Goal: Task Accomplishment & Management: Manage account settings

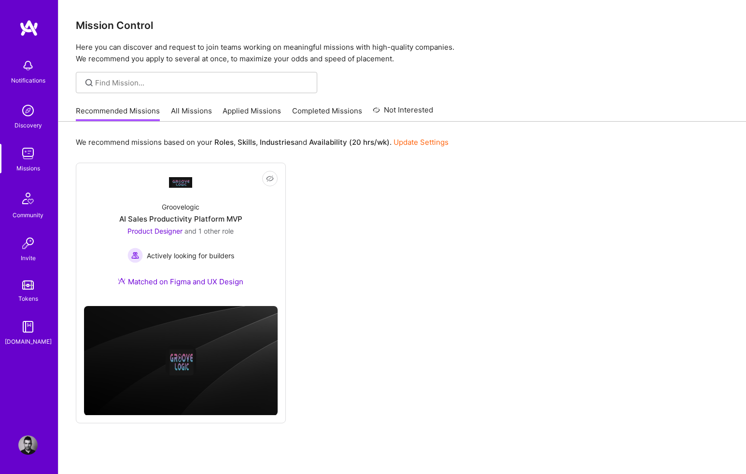
click at [28, 446] on img at bounding box center [27, 444] width 19 height 19
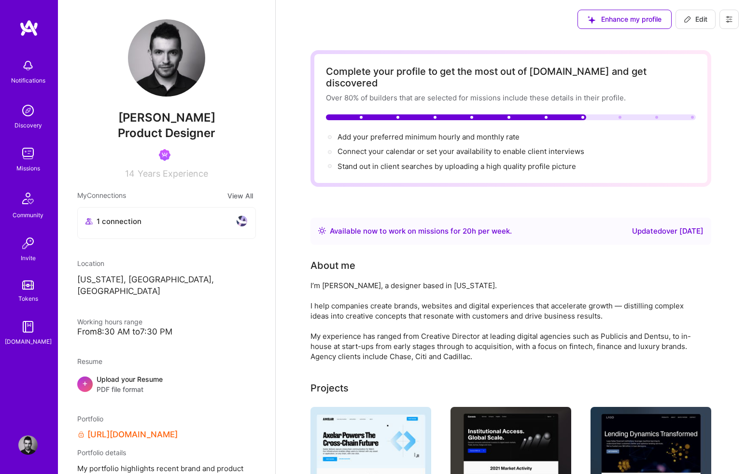
click at [708, 20] on button "Edit" at bounding box center [695, 19] width 40 height 19
select select "US"
select select "Right Now"
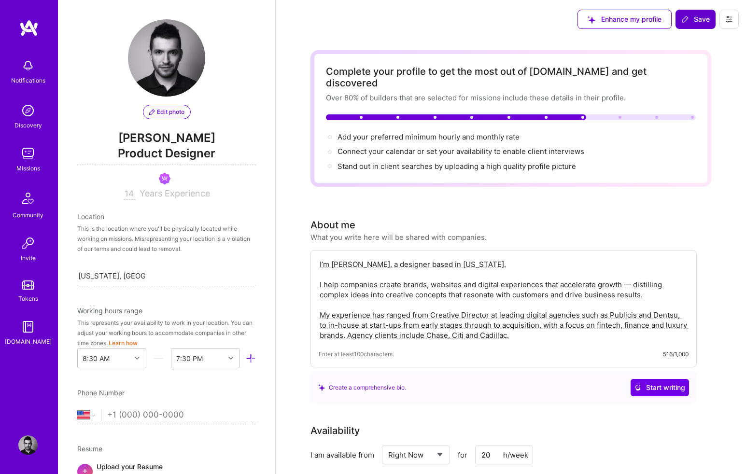
scroll to position [528, 0]
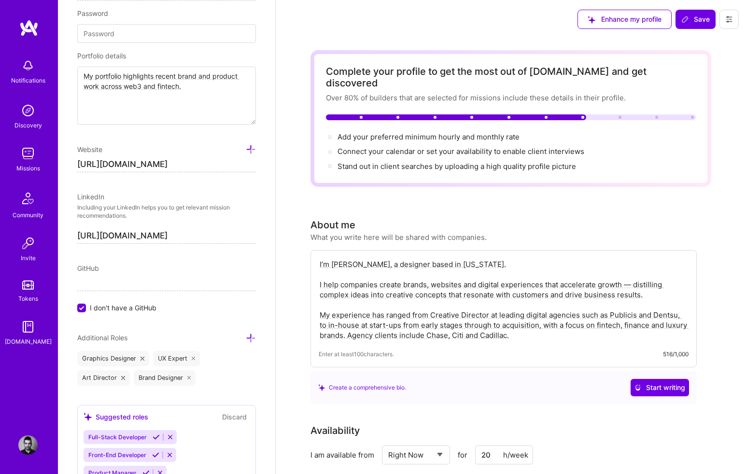
click at [728, 19] on icon at bounding box center [729, 19] width 8 height 8
click at [713, 40] on button "Settings" at bounding box center [702, 41] width 72 height 25
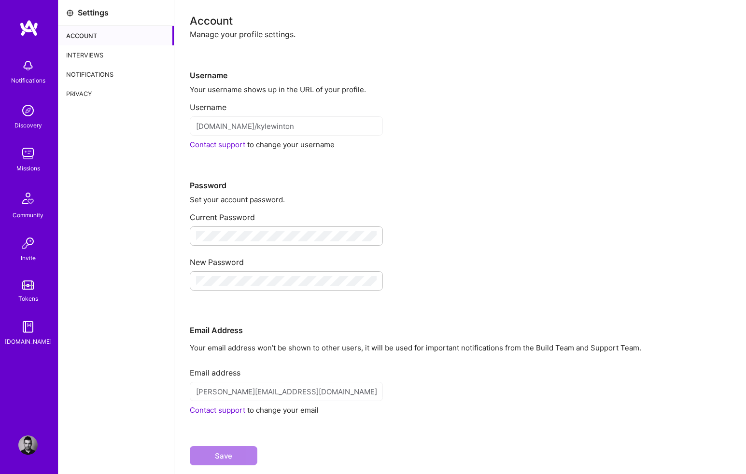
click at [110, 66] on div "Notifications" at bounding box center [115, 74] width 115 height 19
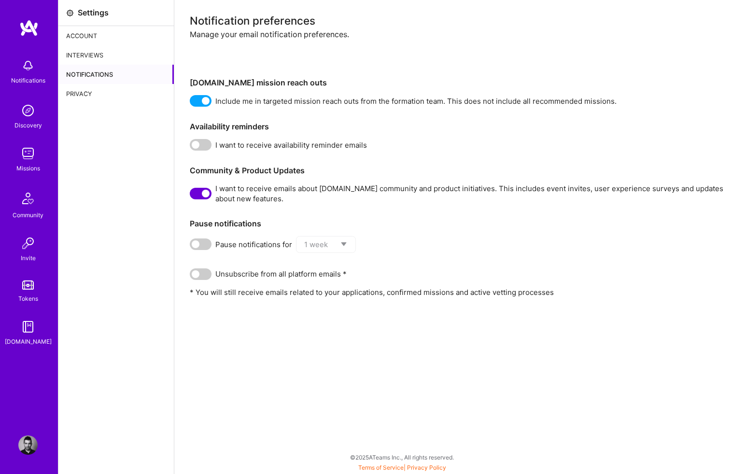
click at [203, 102] on span at bounding box center [201, 101] width 22 height 12
click at [192, 103] on input "checkbox" at bounding box center [192, 103] width 0 height 0
click at [203, 195] on span at bounding box center [201, 194] width 22 height 12
click at [192, 195] on input "checkbox" at bounding box center [192, 195] width 0 height 0
click at [103, 84] on div "Privacy" at bounding box center [115, 93] width 115 height 19
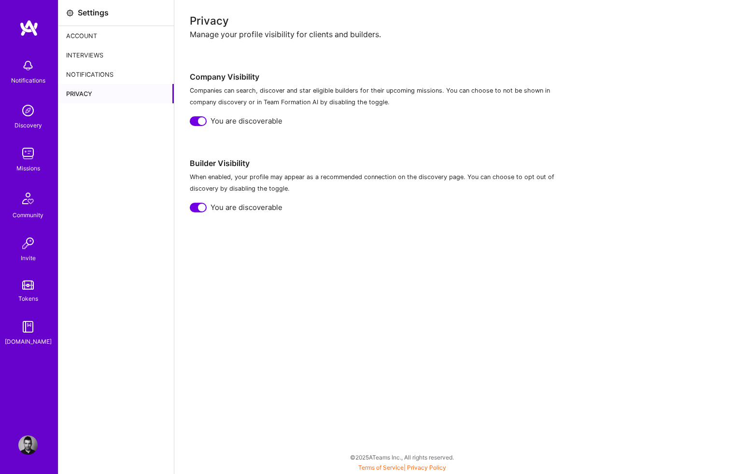
drag, startPoint x: 202, startPoint y: 123, endPoint x: 202, endPoint y: 134, distance: 11.1
click at [202, 123] on div at bounding box center [202, 121] width 8 height 8
click at [199, 208] on div at bounding box center [202, 208] width 8 height 8
click at [118, 56] on div "Interviews" at bounding box center [115, 54] width 115 height 19
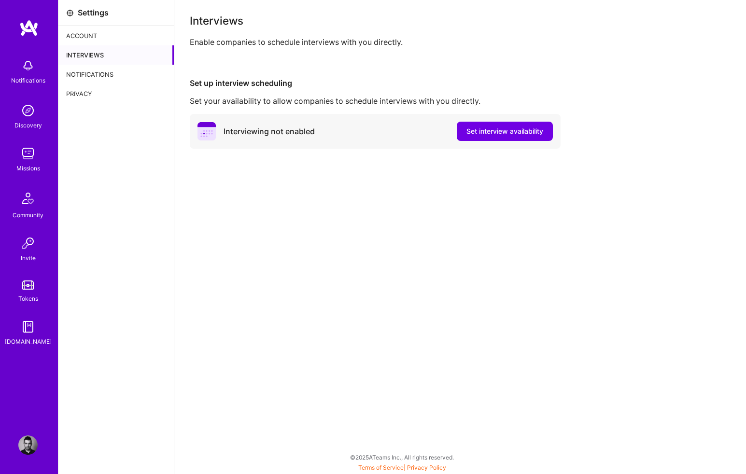
click at [99, 41] on div "Account" at bounding box center [115, 35] width 115 height 19
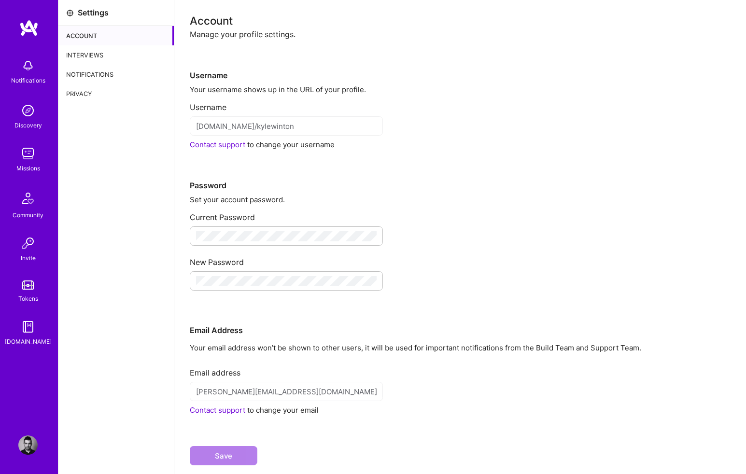
scroll to position [22, 0]
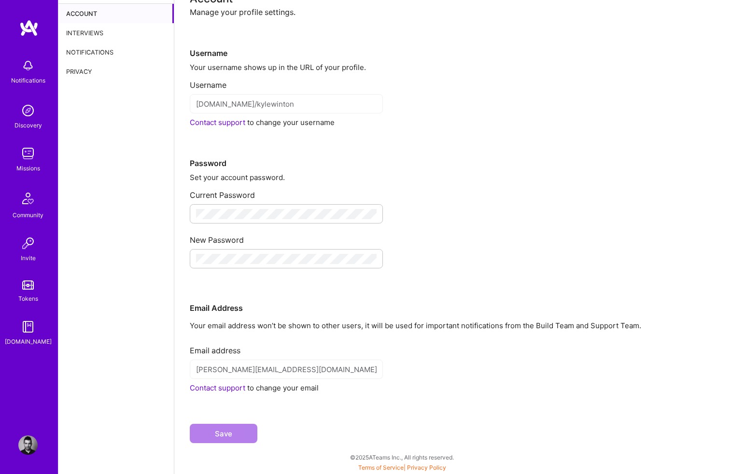
click at [23, 342] on div "[DOMAIN_NAME]" at bounding box center [28, 341] width 47 height 10
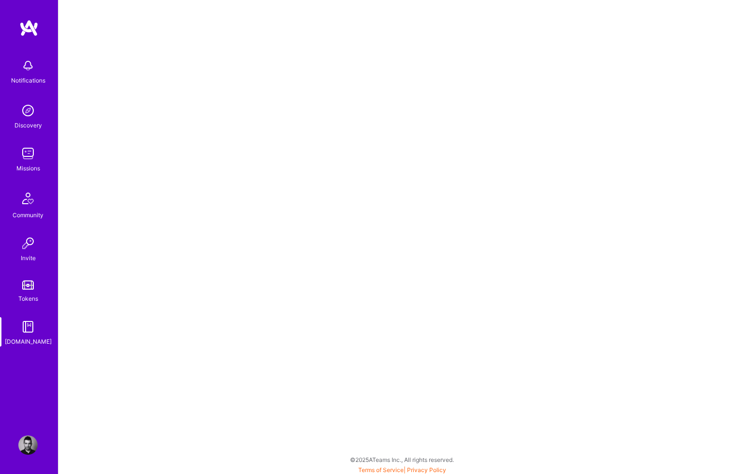
click at [23, 28] on img at bounding box center [28, 27] width 19 height 17
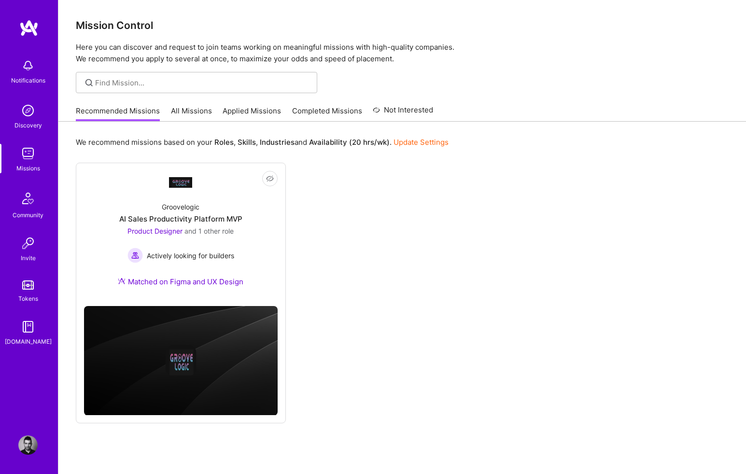
click at [24, 48] on div "Notifications Discovery Missions Community Invite Tokens [DOMAIN_NAME]" at bounding box center [29, 220] width 58 height 402
click at [413, 144] on link "Update Settings" at bounding box center [420, 142] width 55 height 9
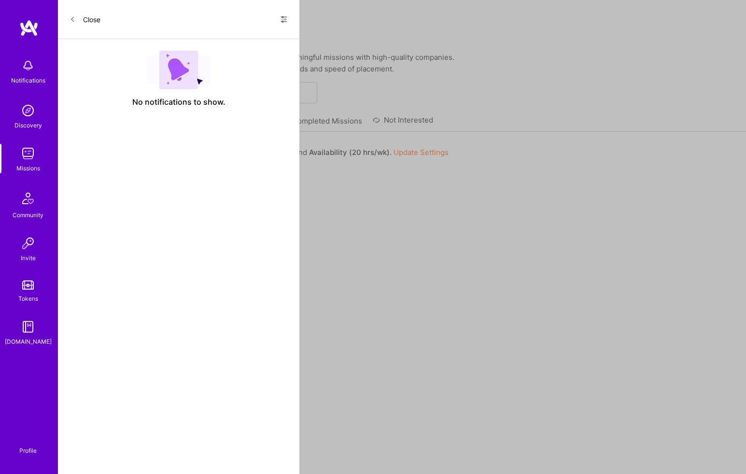
select select "US"
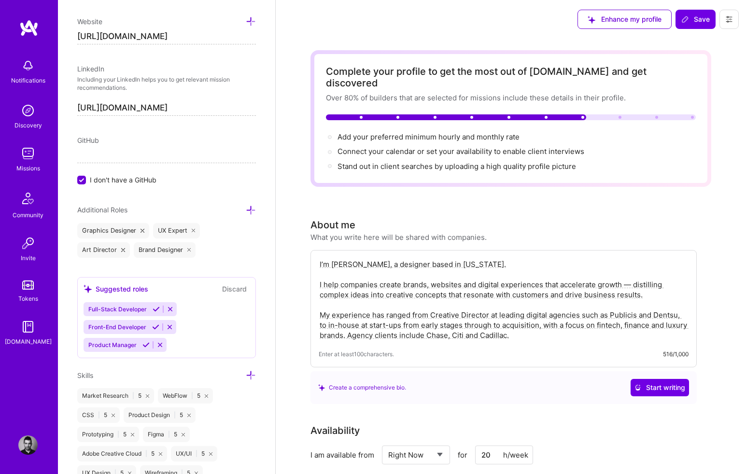
scroll to position [872, 0]
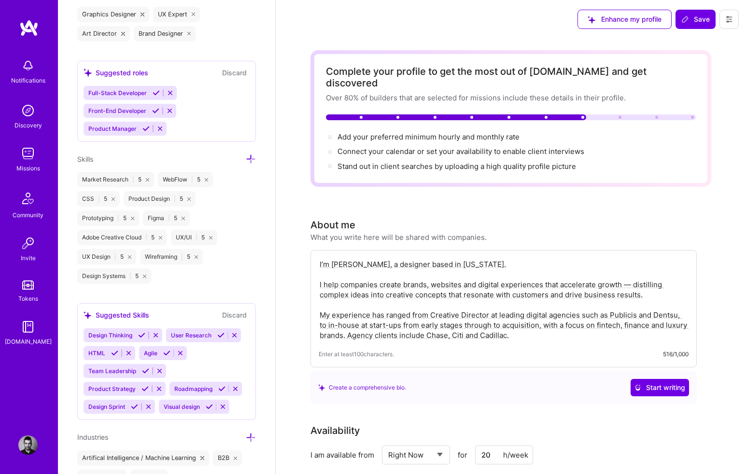
select select "Not Available"
click option "Not Available" at bounding box center [0, 0] width 0 height 0
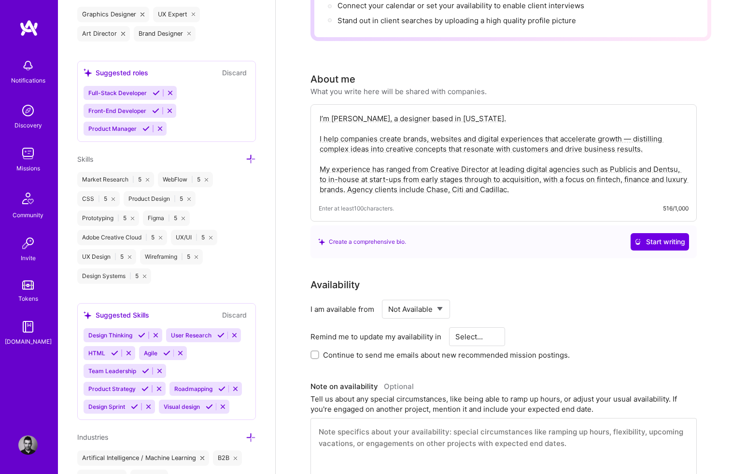
scroll to position [159, 0]
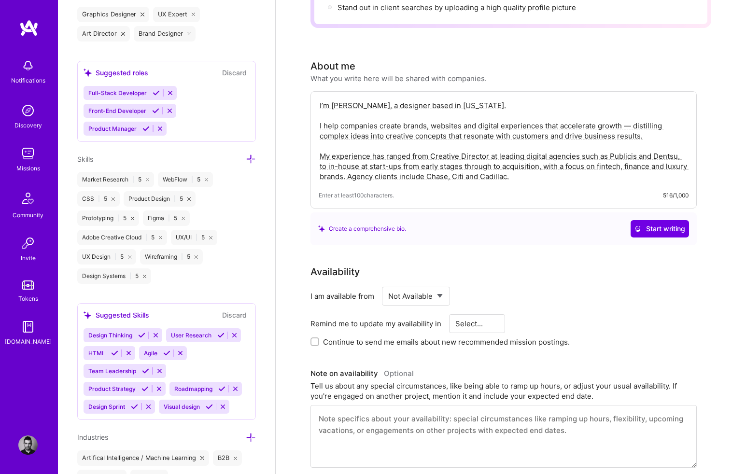
click at [626, 301] on div "I am available from Select... Right Now Future Date Not Available Remind me to …" at bounding box center [503, 317] width 386 height 60
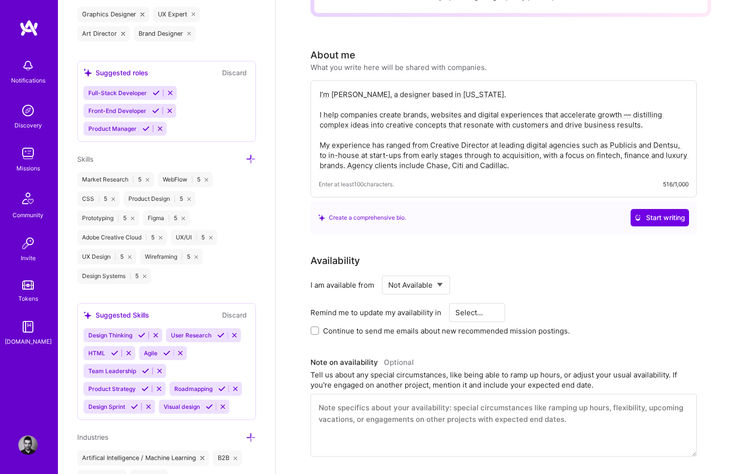
scroll to position [0, 0]
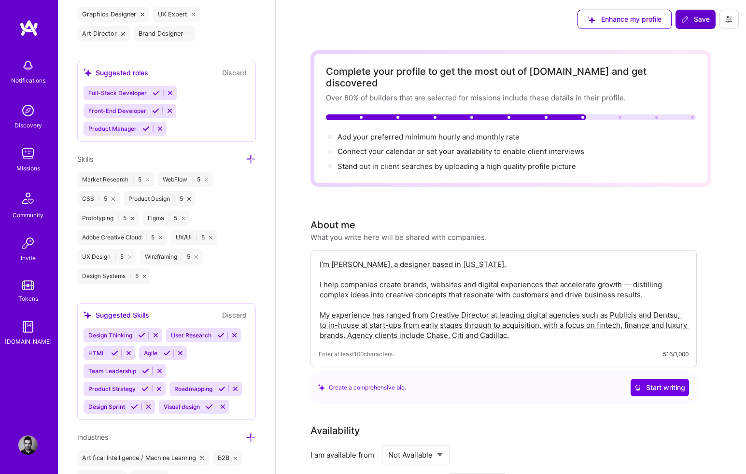
click at [692, 17] on span "Save" at bounding box center [695, 19] width 28 height 10
select select "1 Month"
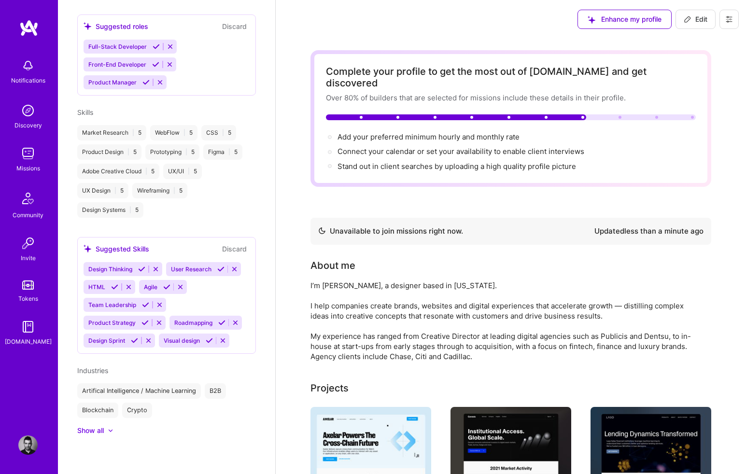
scroll to position [547, 0]
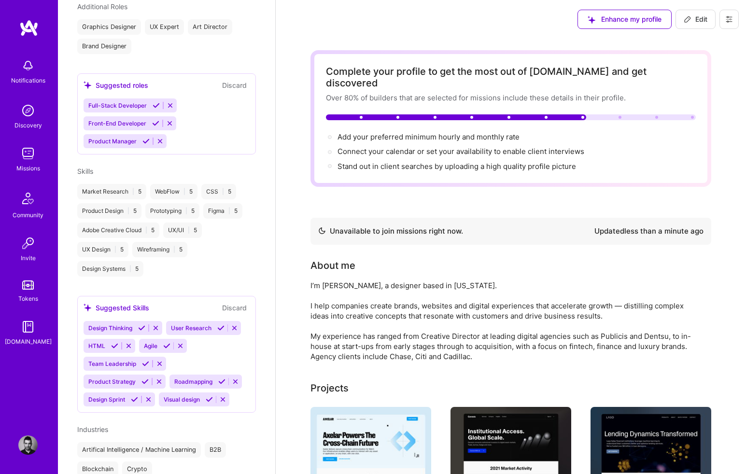
click at [694, 21] on span "Edit" at bounding box center [695, 19] width 24 height 10
select select "US"
select select "Not Available"
select select "1 Month"
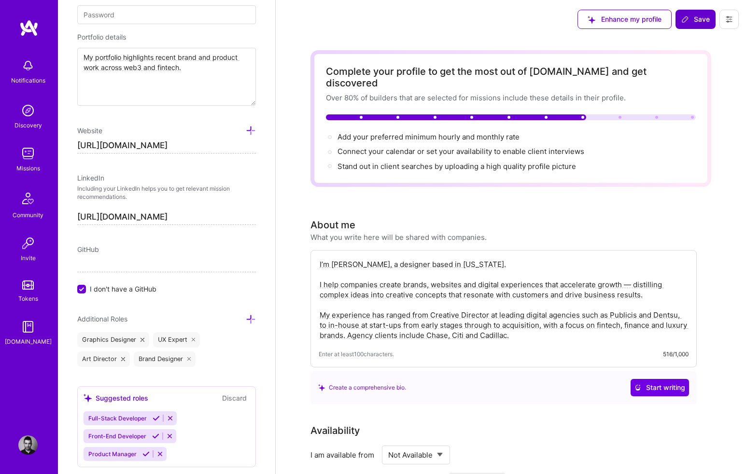
scroll to position [528, 0]
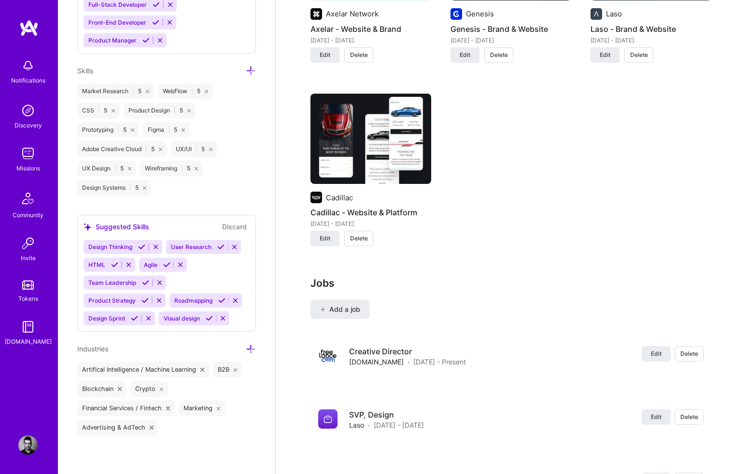
scroll to position [1379, 0]
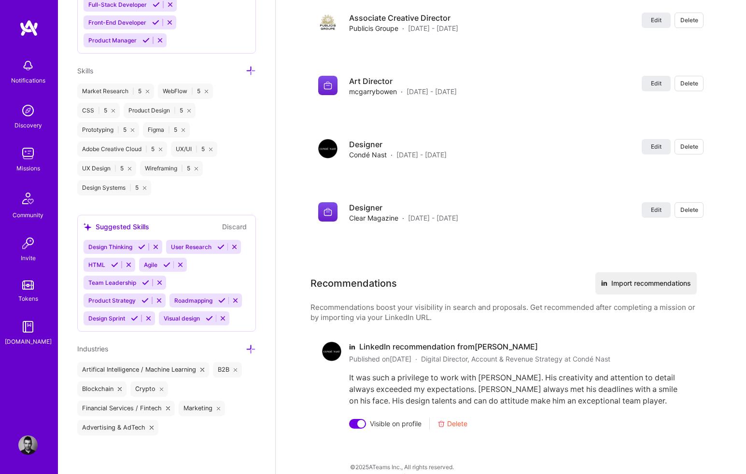
click at [31, 442] on img at bounding box center [27, 444] width 19 height 19
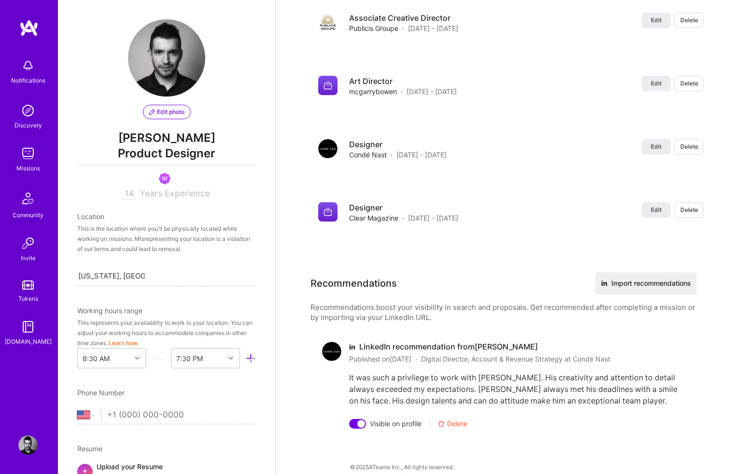
click at [33, 29] on img at bounding box center [28, 27] width 19 height 17
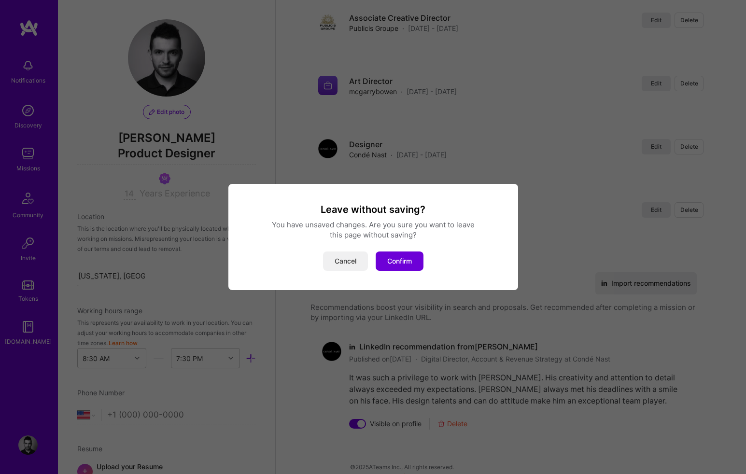
click at [357, 262] on button "Cancel" at bounding box center [345, 260] width 45 height 19
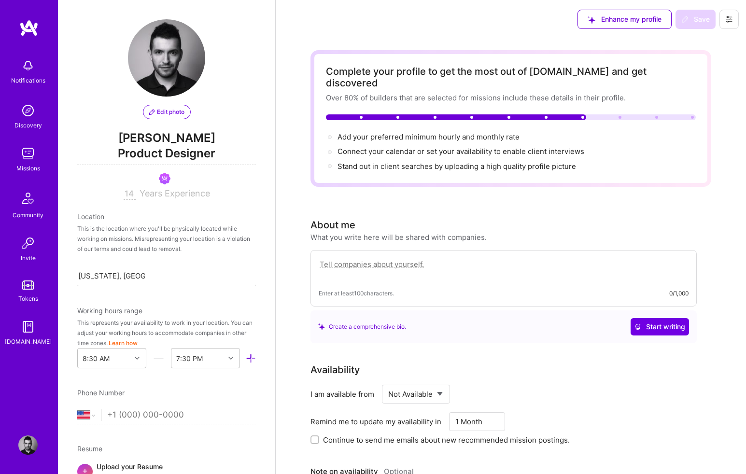
click at [733, 21] on button at bounding box center [728, 19] width 19 height 19
click at [709, 45] on button "Settings" at bounding box center [702, 41] width 72 height 25
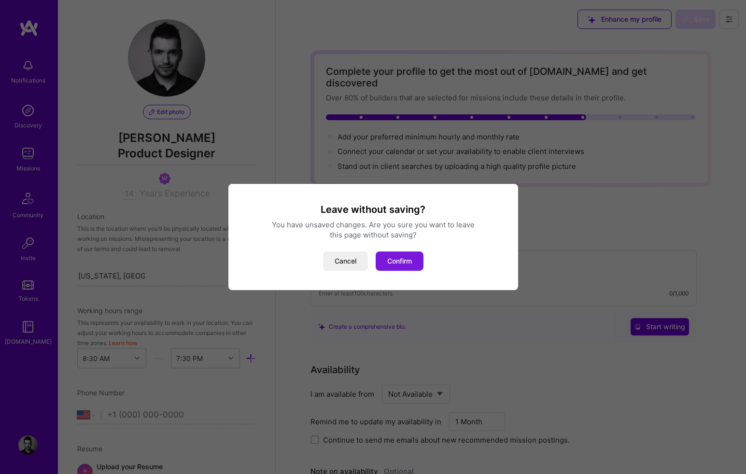
click at [412, 255] on button "Confirm" at bounding box center [399, 260] width 48 height 19
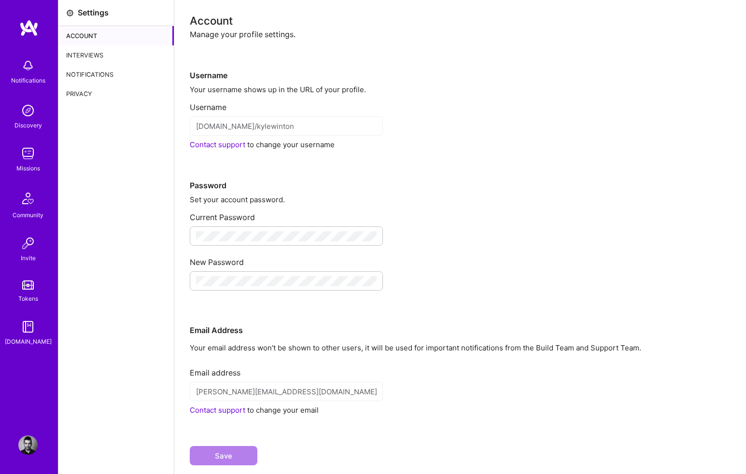
scroll to position [22, 0]
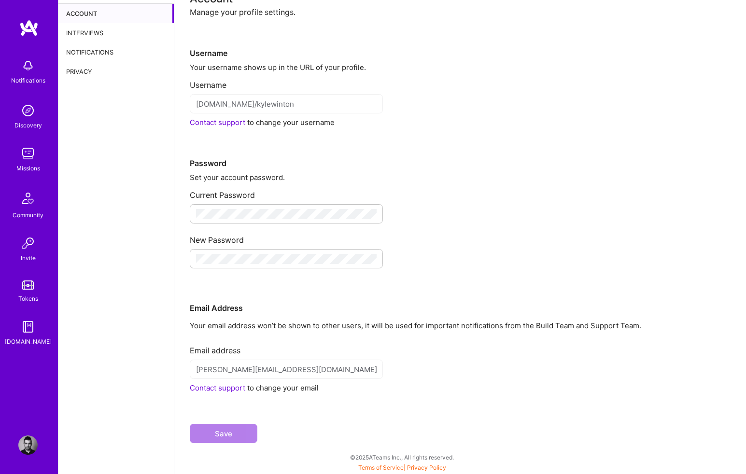
click at [235, 387] on link "Contact support" at bounding box center [217, 387] width 55 height 9
